Goal: Task Accomplishment & Management: Manage account settings

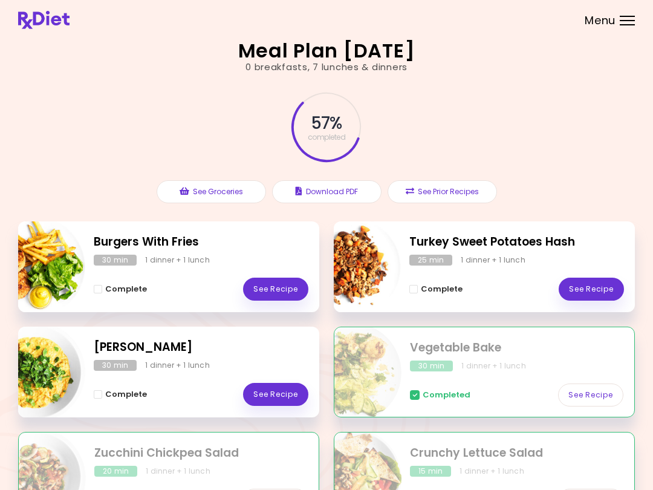
click at [489, 22] on div "Menu" at bounding box center [627, 21] width 15 height 10
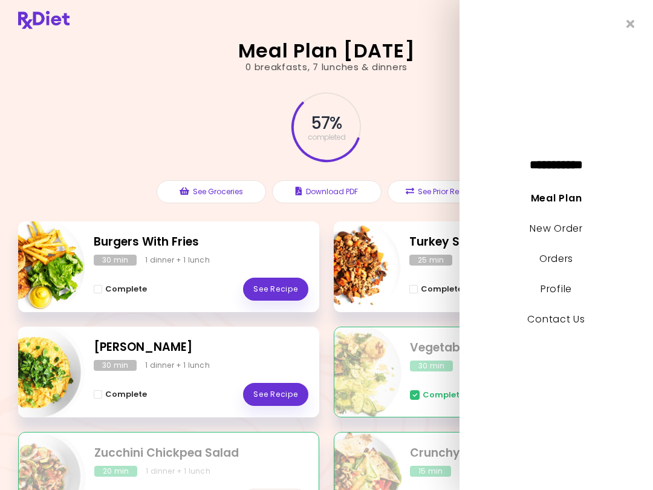
click at [489, 296] on li "Profile" at bounding box center [557, 294] width 194 height 30
click at [489, 293] on link "Profile" at bounding box center [556, 289] width 31 height 14
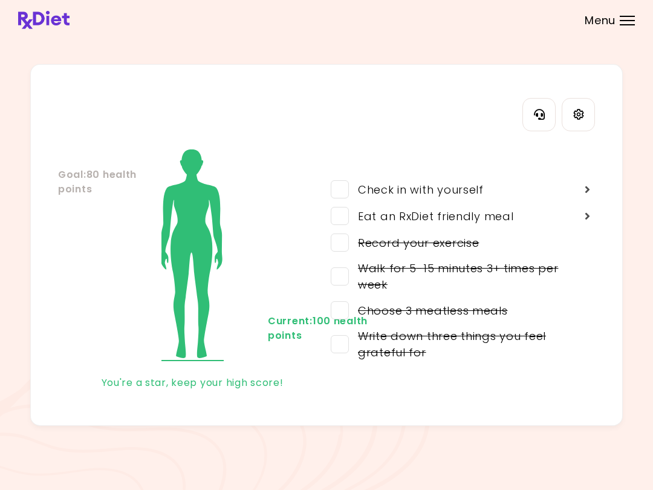
click at [344, 185] on span at bounding box center [340, 189] width 18 height 18
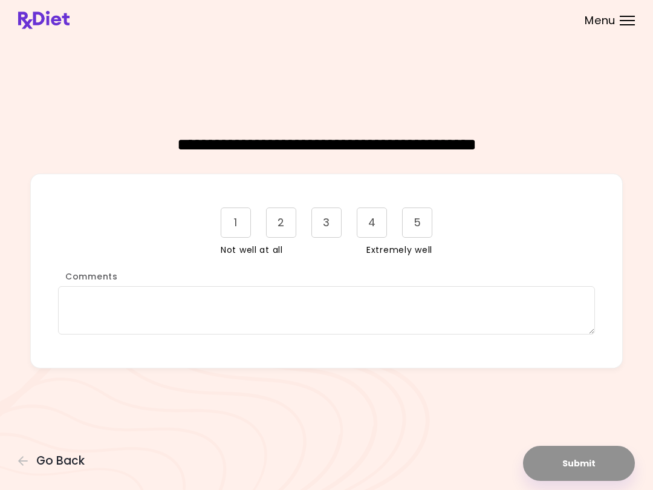
click at [281, 227] on div "2" at bounding box center [281, 222] width 30 height 30
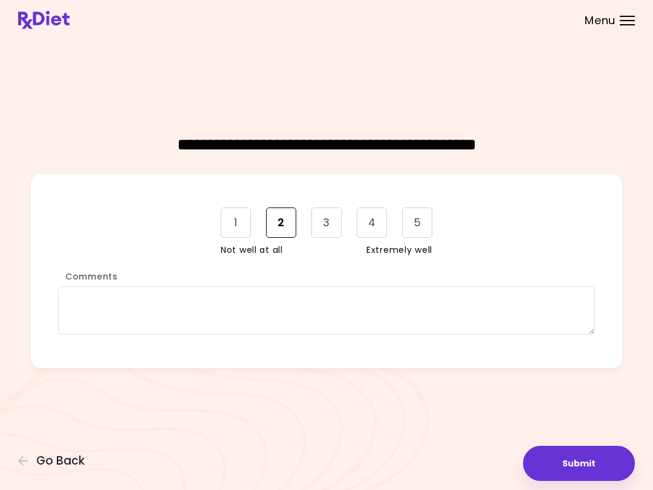
click at [489, 469] on button "Submit" at bounding box center [579, 463] width 112 height 35
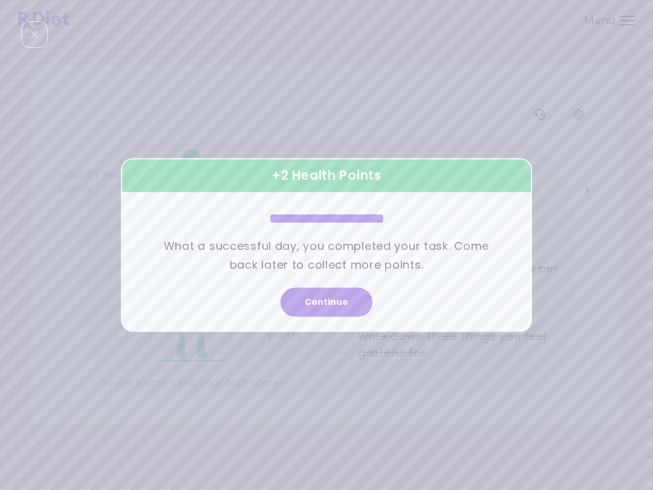
click at [354, 301] on button "Continue" at bounding box center [327, 302] width 92 height 29
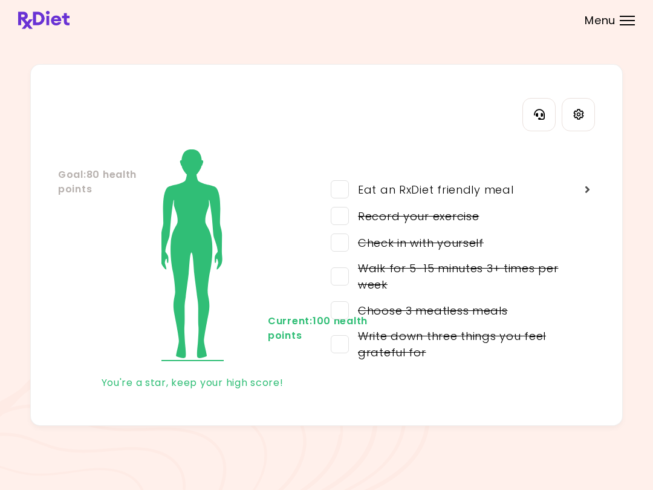
click at [489, 24] on div at bounding box center [627, 24] width 15 height 1
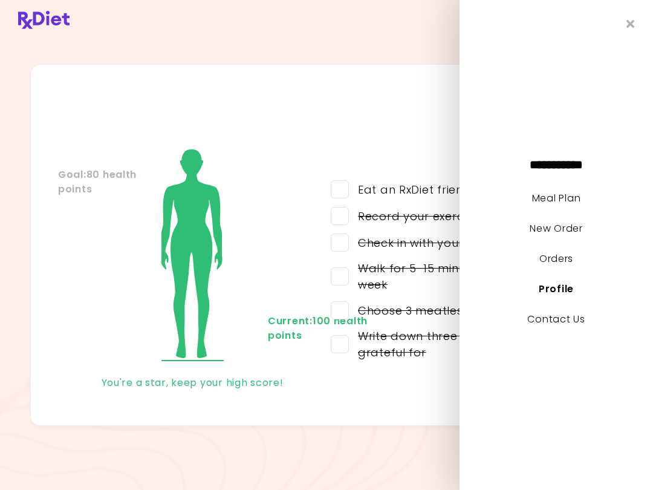
click at [489, 201] on link "Meal Plan" at bounding box center [556, 198] width 48 height 14
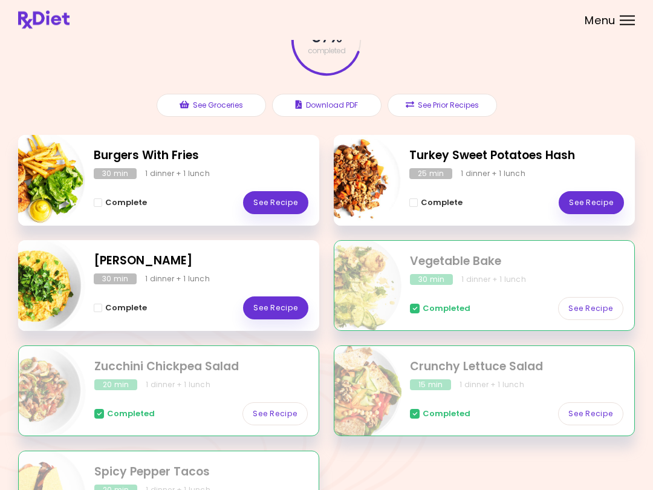
scroll to position [86, 0]
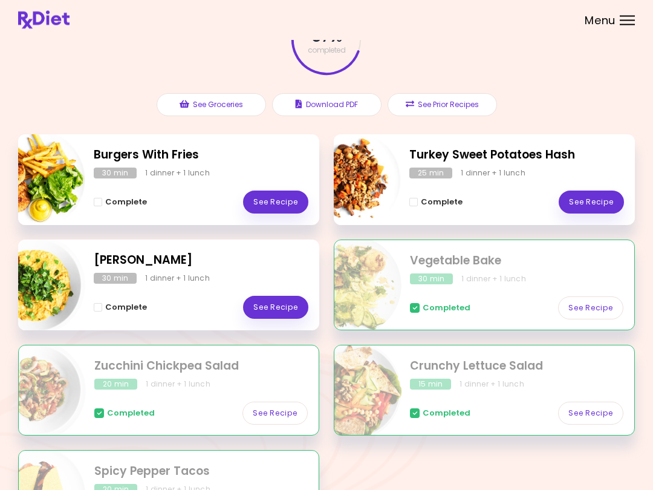
click at [489, 203] on link "See Recipe" at bounding box center [591, 202] width 65 height 23
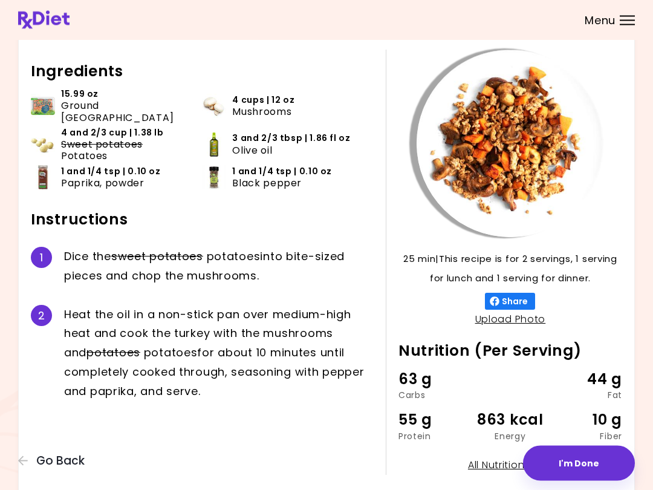
scroll to position [45, 0]
